Goal: Task Accomplishment & Management: Manage account settings

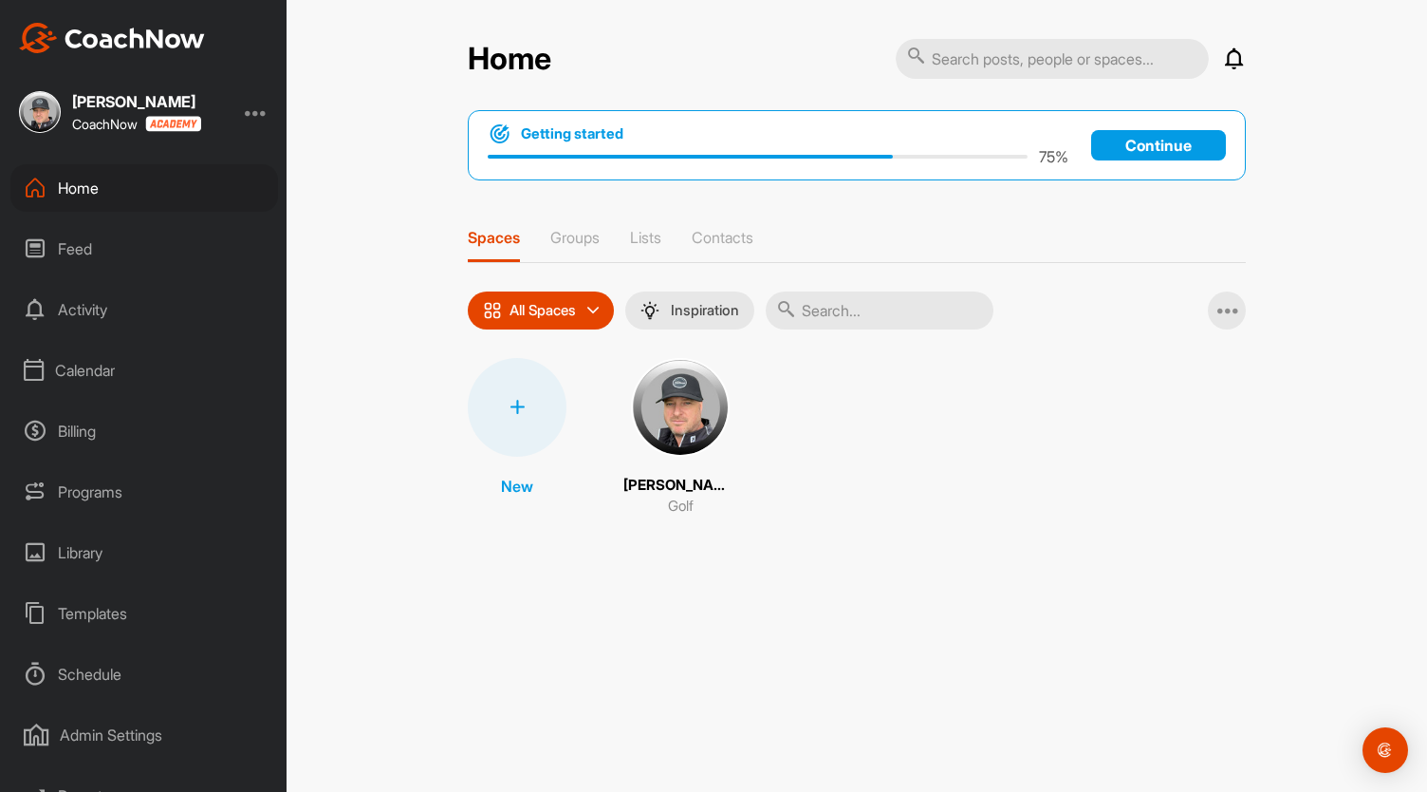
click at [263, 119] on div at bounding box center [256, 112] width 23 height 23
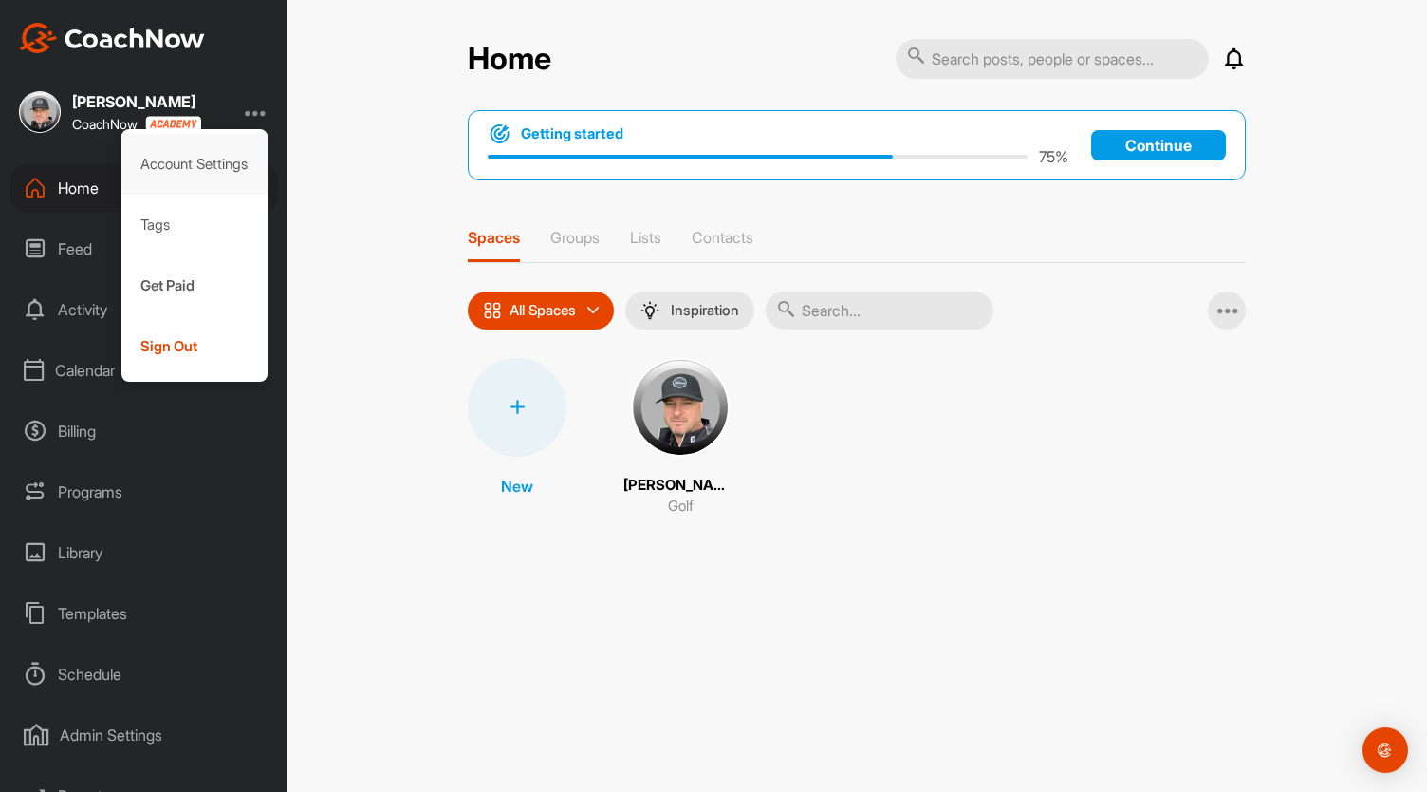
click at [237, 162] on div "Account Settings" at bounding box center [194, 164] width 147 height 61
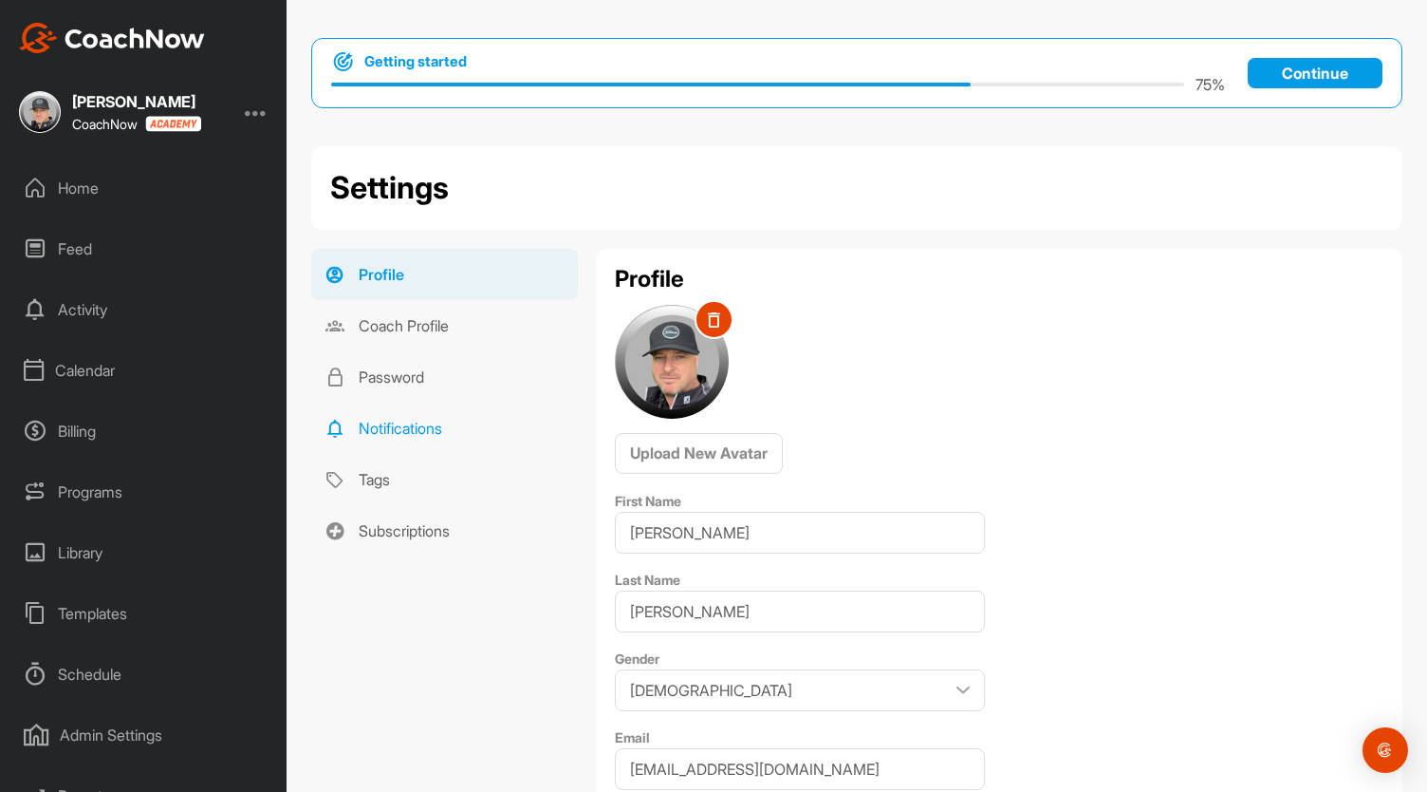
scroll to position [25, 0]
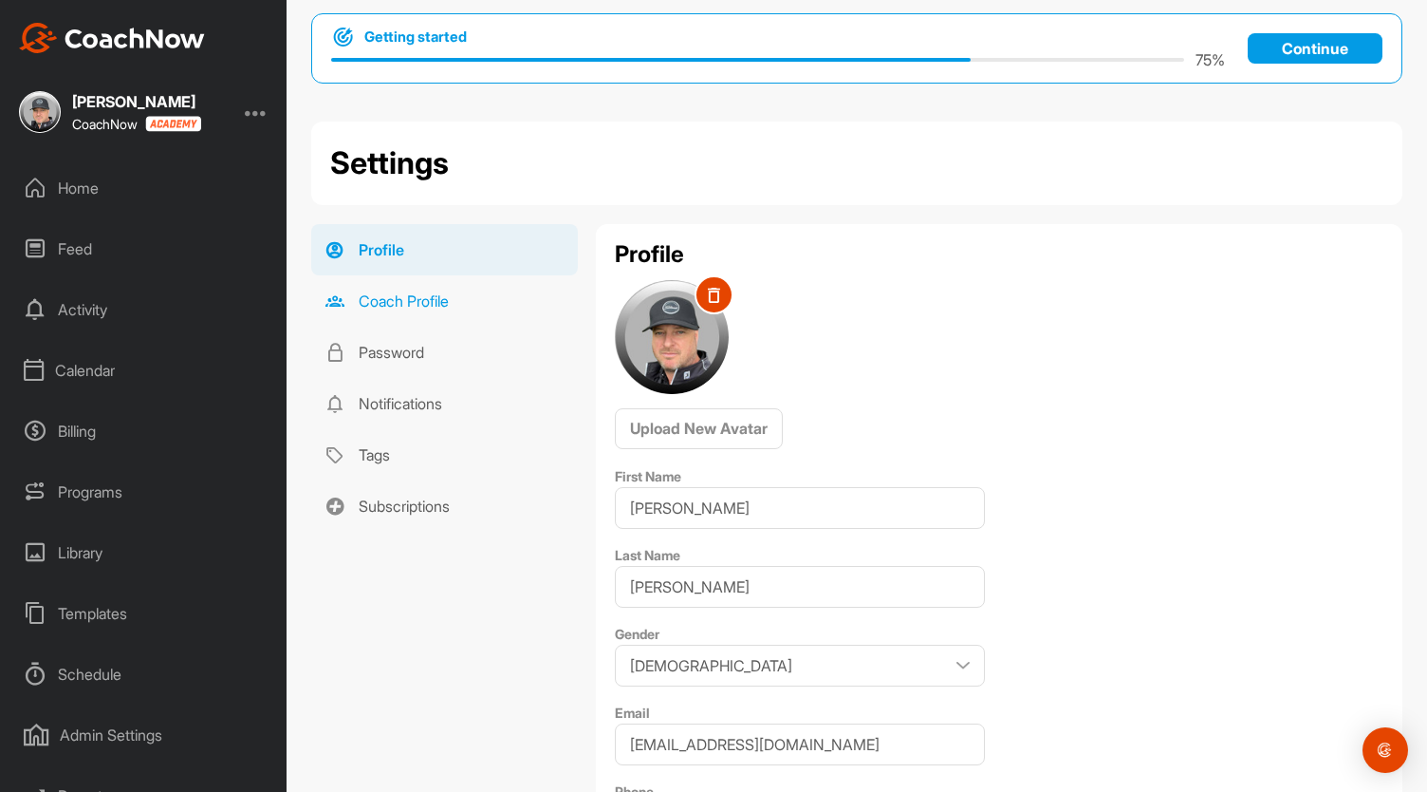
click at [448, 295] on link "Coach Profile" at bounding box center [444, 300] width 267 height 51
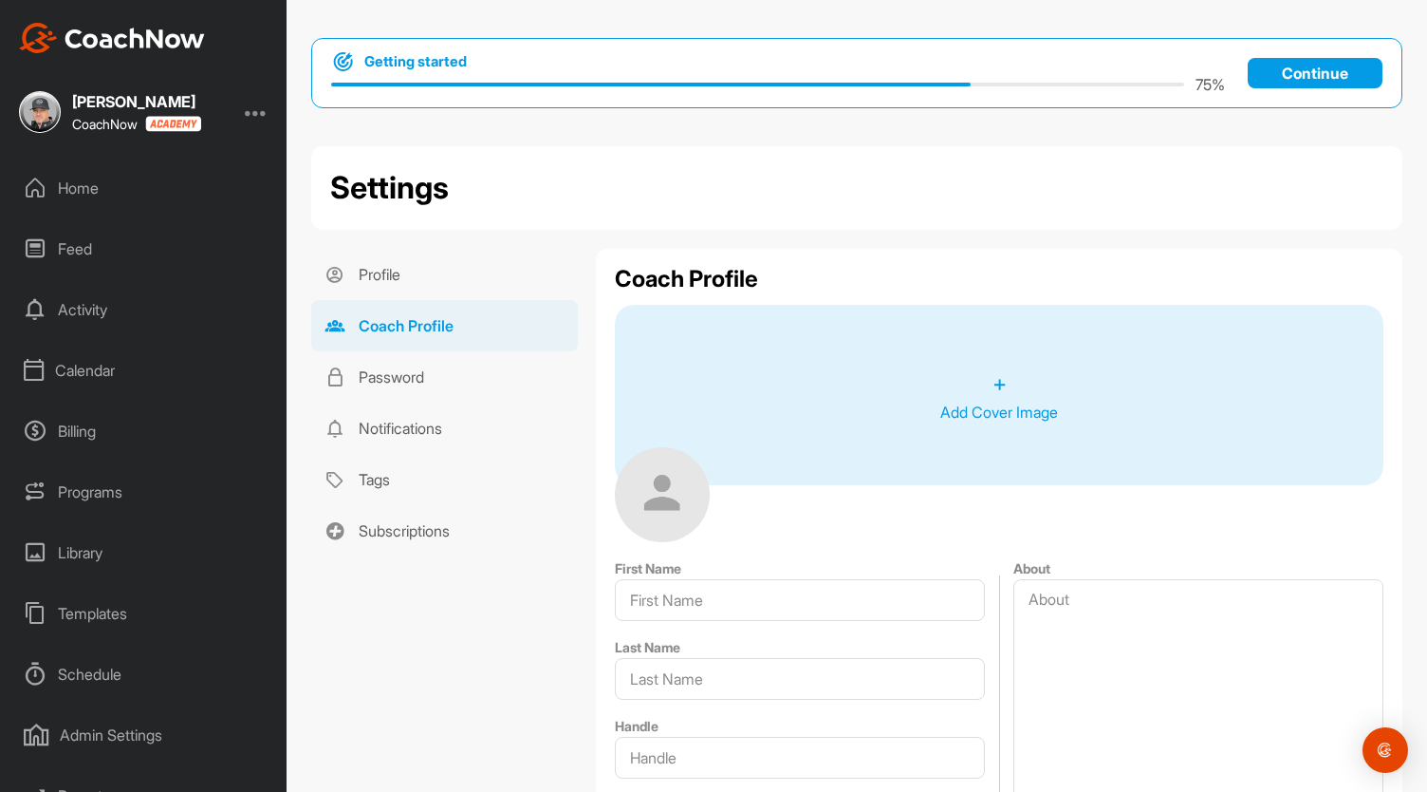
type input "[PERSON_NAME]"
type input "2521112"
type input "[EMAIL_ADDRESS][DOMAIN_NAME]"
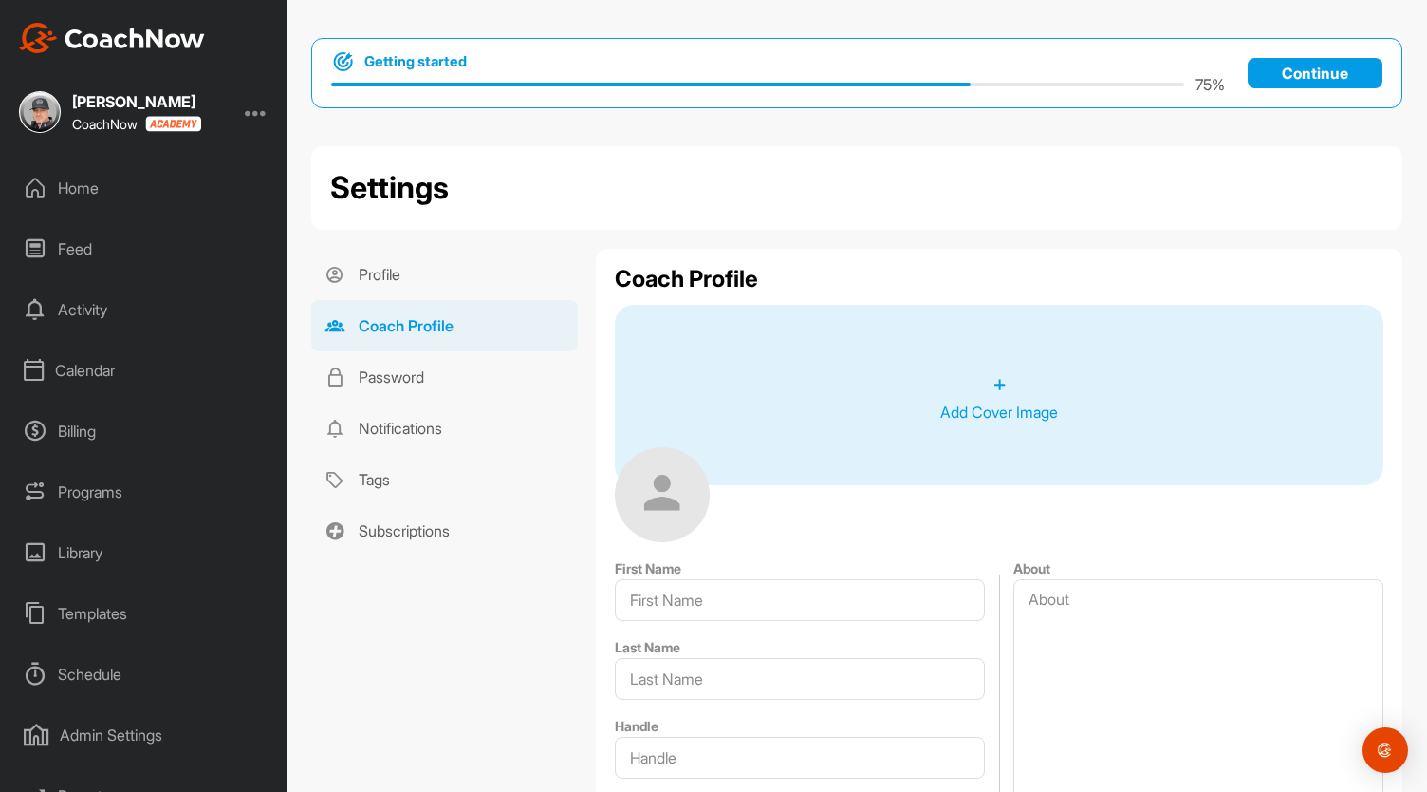
type input "[PHONE_NUMBER]"
type input "[GEOGRAPHIC_DATA]"
type input "Norwest"
type input "2153"
type input "[STREET_ADDRESS]"
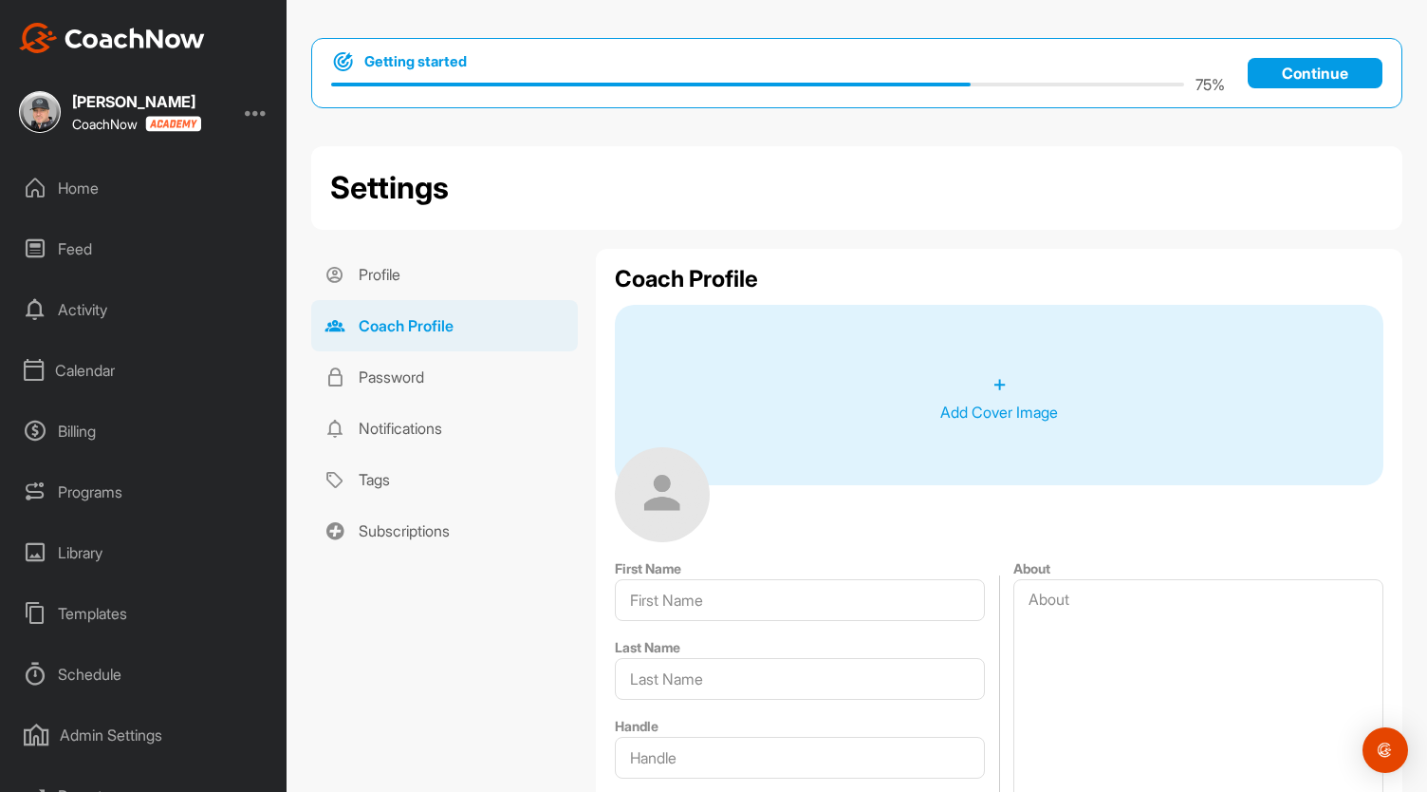
type input "[GEOGRAPHIC_DATA]"
type textarea "[PERSON_NAME] is an Australian PGA Professional, Golf Operations Manager, and H…"
type textarea "Australian PGA Professional NLP Practioner Diploma of Sport Coaching High-Perfo…"
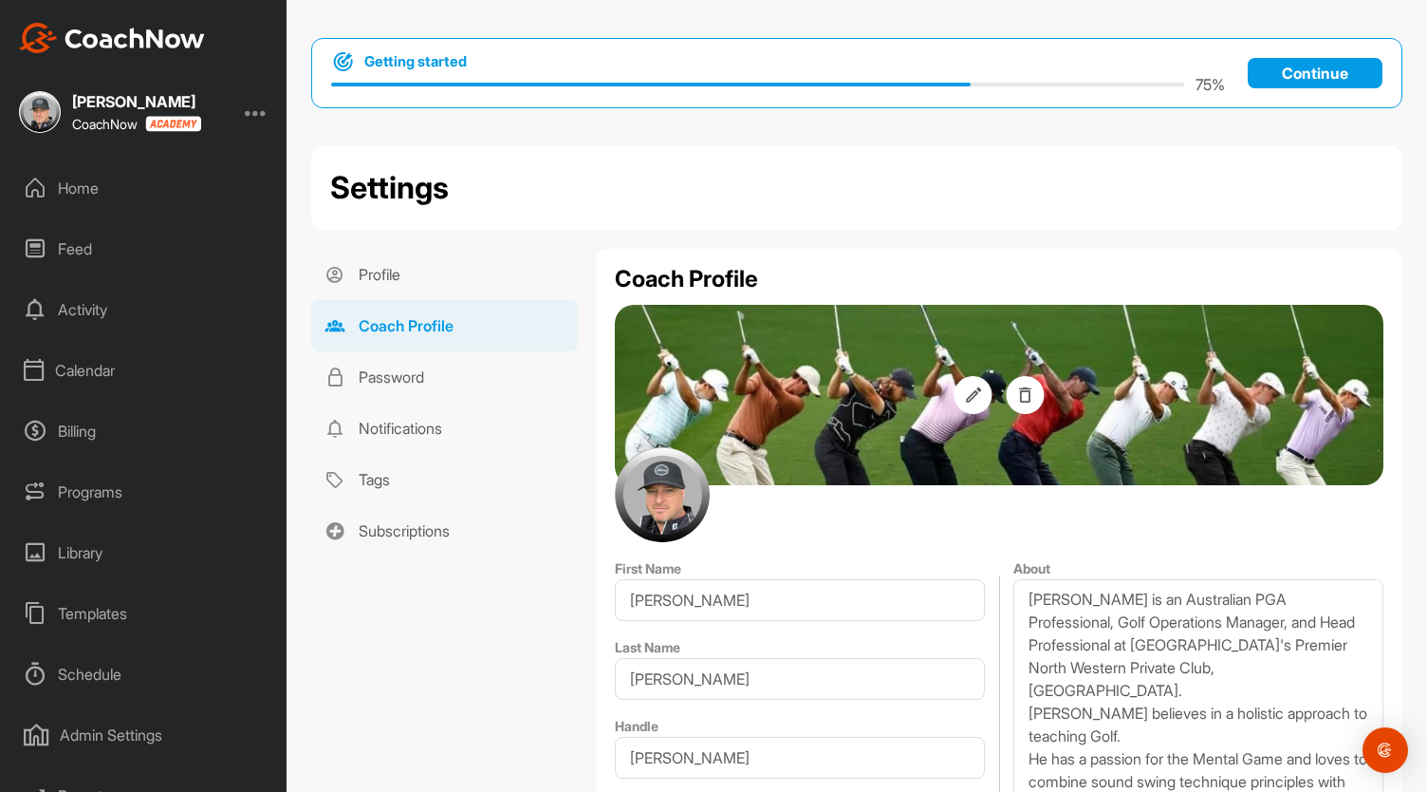
click at [103, 373] on div "Calendar" at bounding box center [144, 369] width 268 height 47
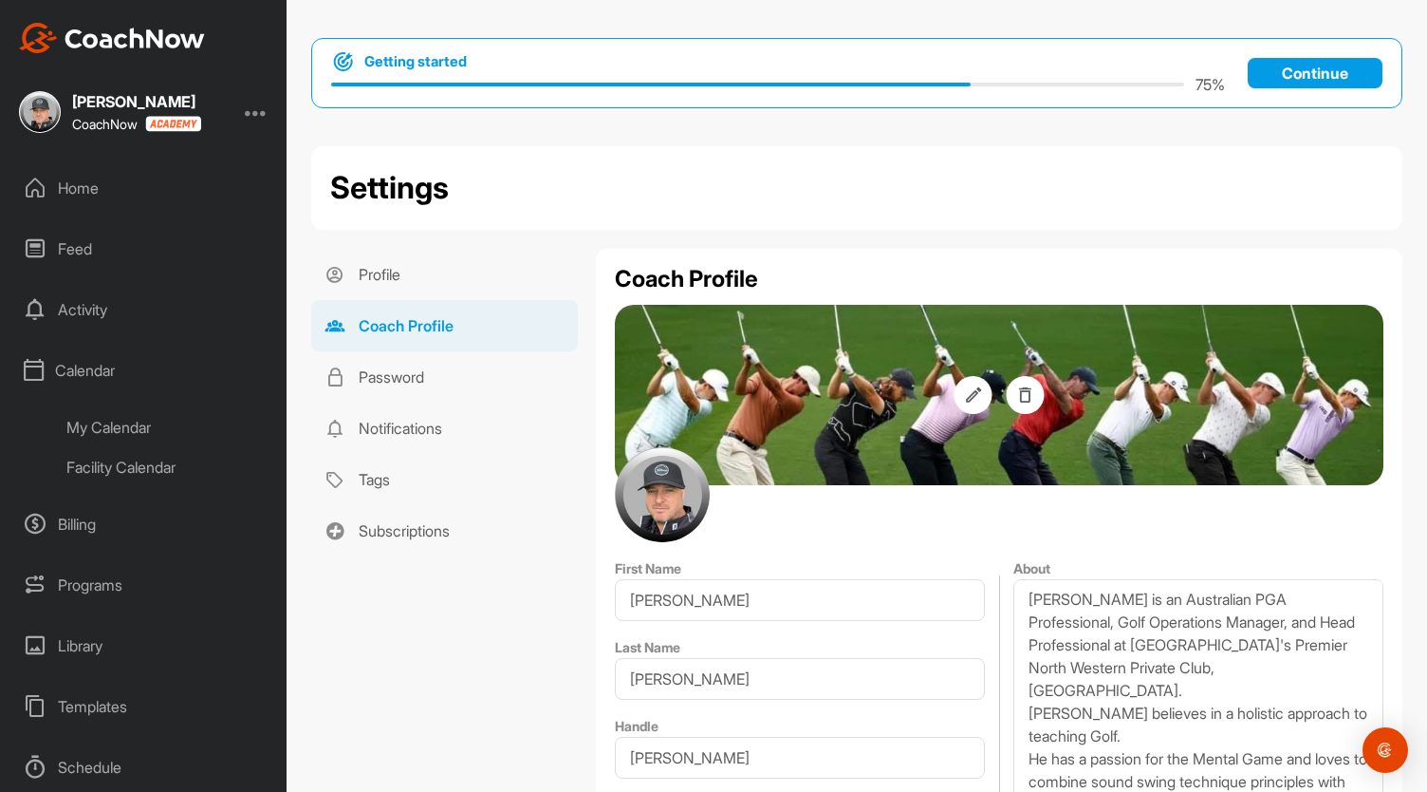
click at [120, 424] on div "My Calendar" at bounding box center [165, 427] width 225 height 40
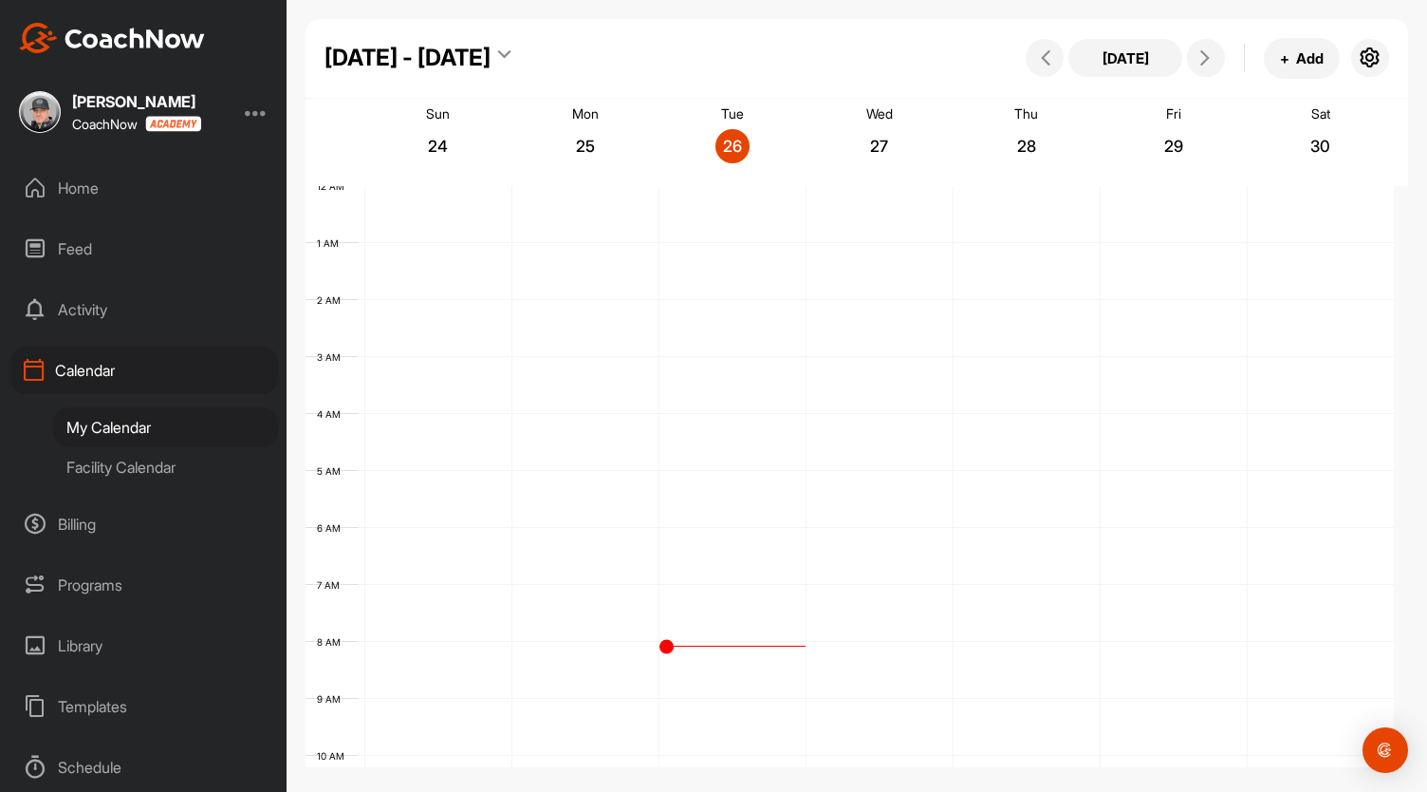
scroll to position [329, 0]
